Goal: Transaction & Acquisition: Purchase product/service

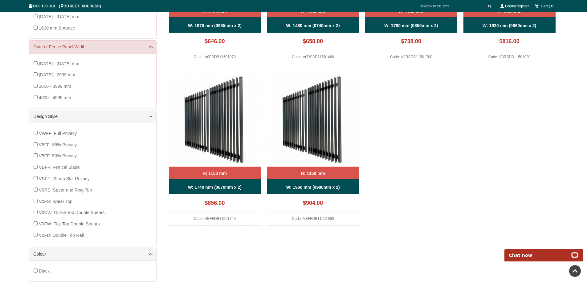
scroll to position [200, 0]
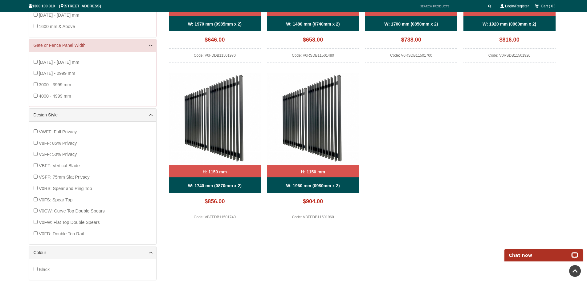
click at [33, 176] on div "VWFF: Full Privacy V8FF: 85% Privacy V5FF: 50% Privacy VBFF: Vertical Blade VSF…" at bounding box center [92, 182] width 127 height 123
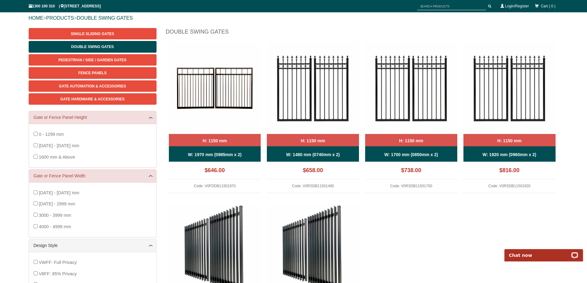
scroll to position [129, 0]
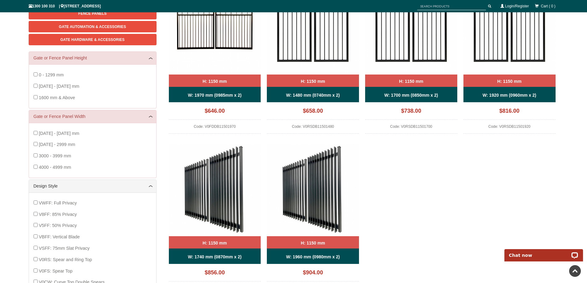
click at [217, 215] on img at bounding box center [215, 190] width 92 height 92
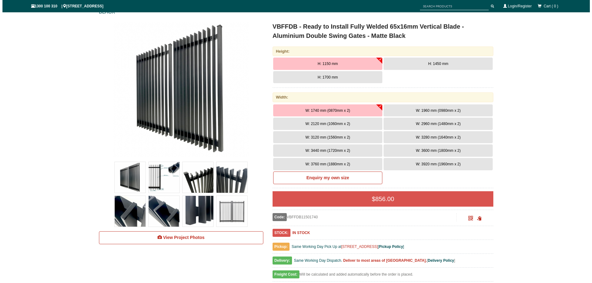
scroll to position [93, 0]
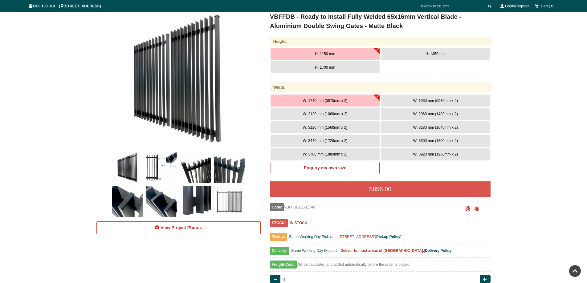
click at [201, 101] on img at bounding box center [179, 80] width 136 height 136
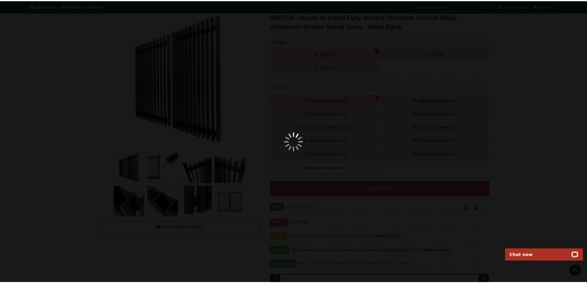
scroll to position [0, 0]
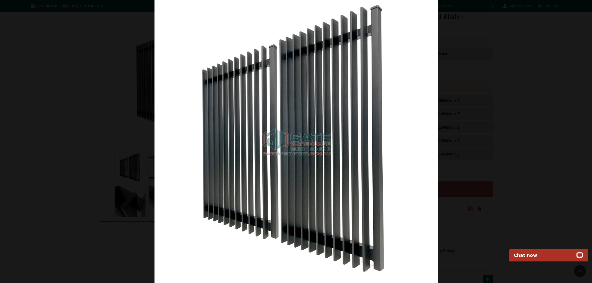
click at [419, 132] on img at bounding box center [295, 141] width 283 height 283
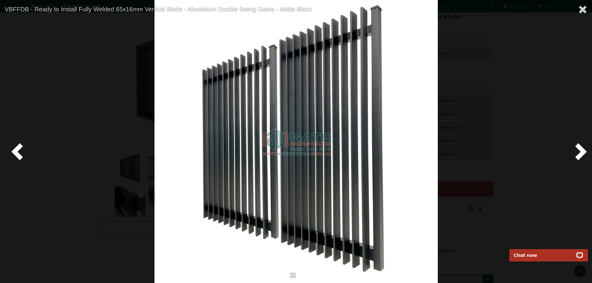
click at [581, 149] on span at bounding box center [579, 151] width 18 height 18
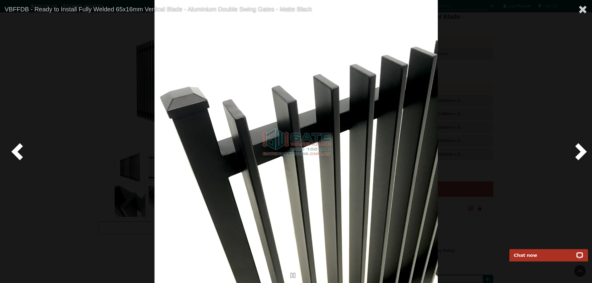
click at [580, 149] on span at bounding box center [579, 151] width 18 height 18
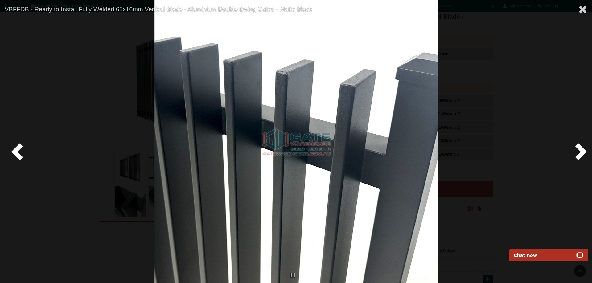
click at [580, 149] on span at bounding box center [579, 151] width 18 height 18
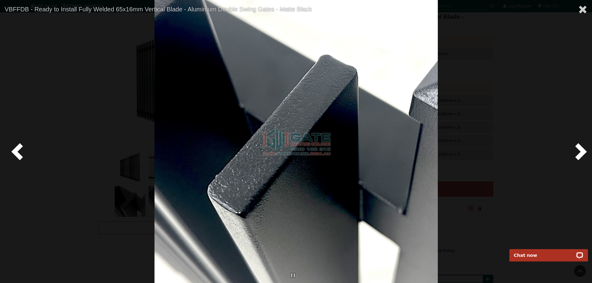
click at [580, 149] on span at bounding box center [579, 151] width 18 height 18
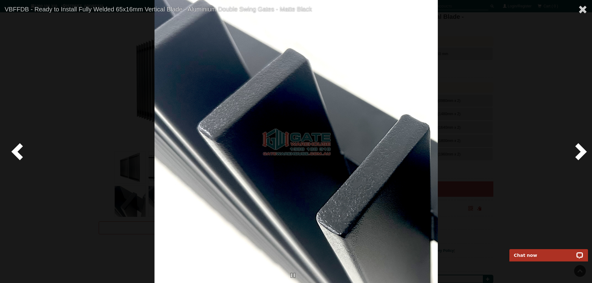
click at [580, 149] on span at bounding box center [579, 151] width 18 height 18
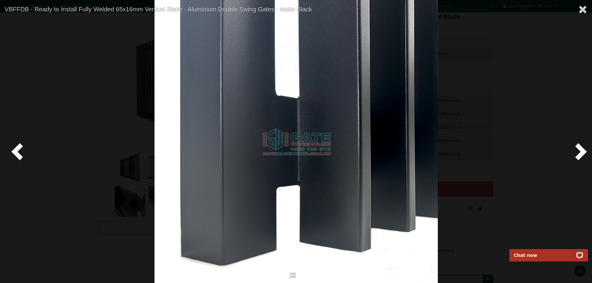
click at [580, 149] on span at bounding box center [579, 151] width 18 height 18
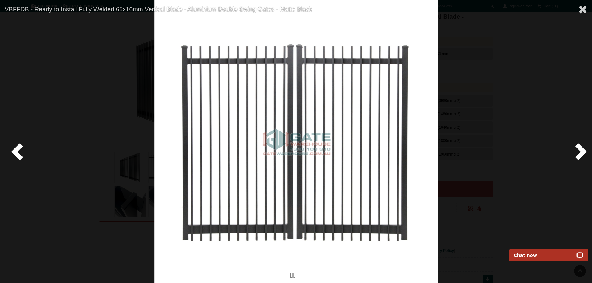
click at [580, 149] on span at bounding box center [579, 151] width 18 height 18
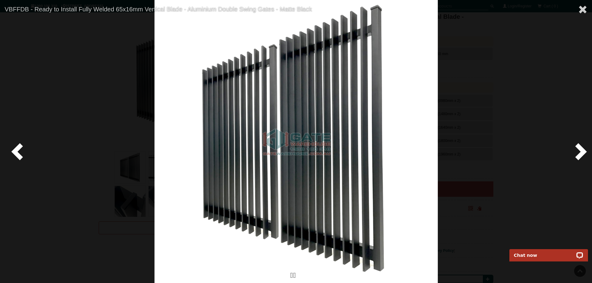
click at [580, 149] on span at bounding box center [579, 151] width 18 height 18
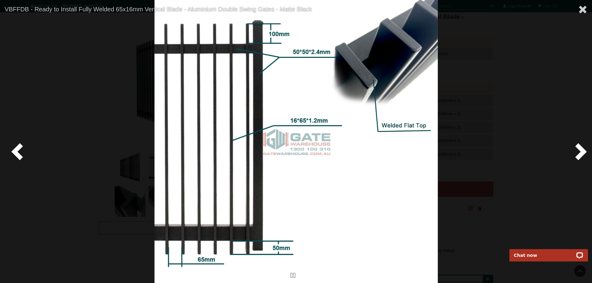
click at [580, 149] on span at bounding box center [579, 151] width 18 height 18
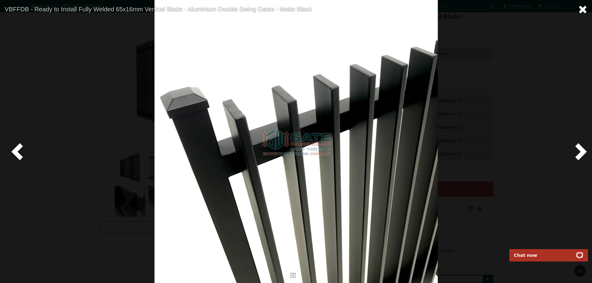
drag, startPoint x: 584, startPoint y: 6, endPoint x: 558, endPoint y: 35, distance: 38.2
click at [584, 7] on span at bounding box center [582, 9] width 9 height 9
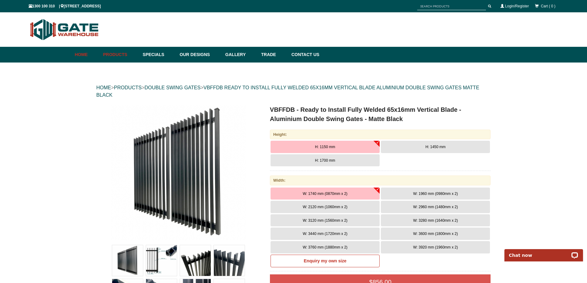
click at [84, 52] on link "Home" at bounding box center [87, 55] width 25 height 16
